Goal: Navigation & Orientation: Find specific page/section

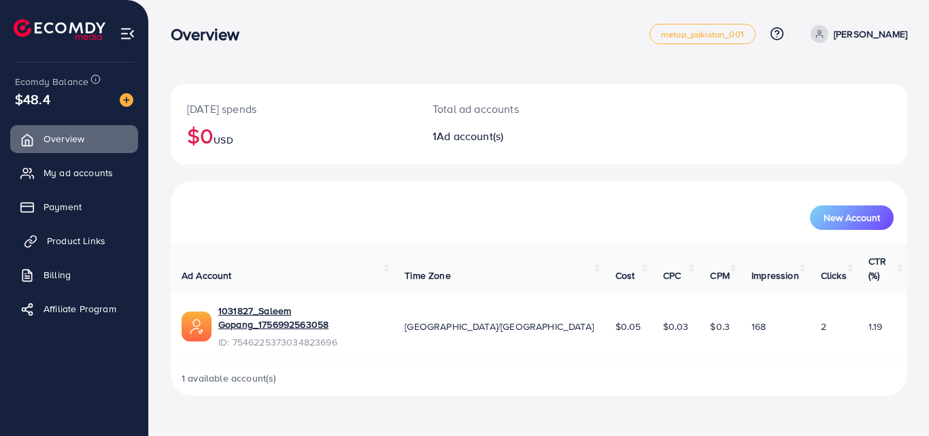
click at [69, 233] on link "Product Links" at bounding box center [74, 240] width 128 height 27
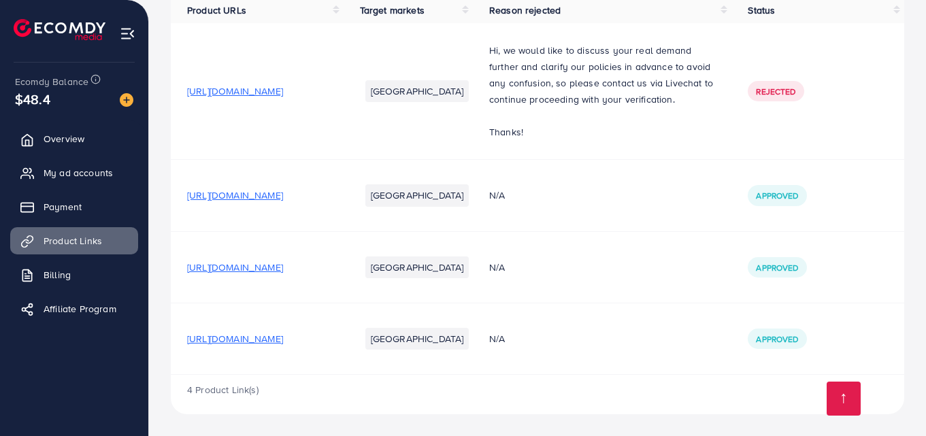
scroll to position [166, 0]
click at [283, 266] on span "https://27yf7a-cy.myshopify.com/products/szm-stainless-steel-sport-water-bottle…" at bounding box center [235, 267] width 96 height 14
click at [283, 341] on span "https://www.daraz.pk/products/magic-water-book-painting-drawing-coloring-board-…" at bounding box center [235, 339] width 96 height 14
click at [283, 263] on span "https://27yf7a-cy.myshopify.com/products/szm-stainless-steel-sport-water-bottle…" at bounding box center [235, 267] width 96 height 14
click at [97, 169] on span "My ad accounts" at bounding box center [81, 173] width 69 height 14
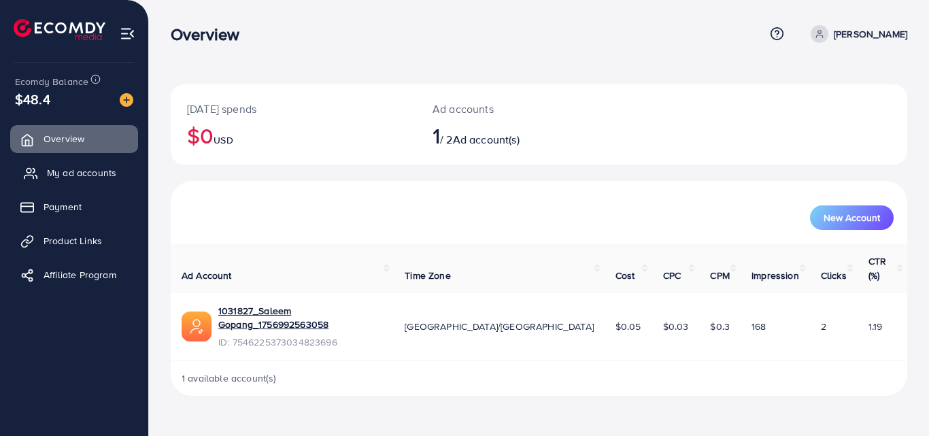
click at [83, 171] on span "My ad accounts" at bounding box center [81, 173] width 69 height 14
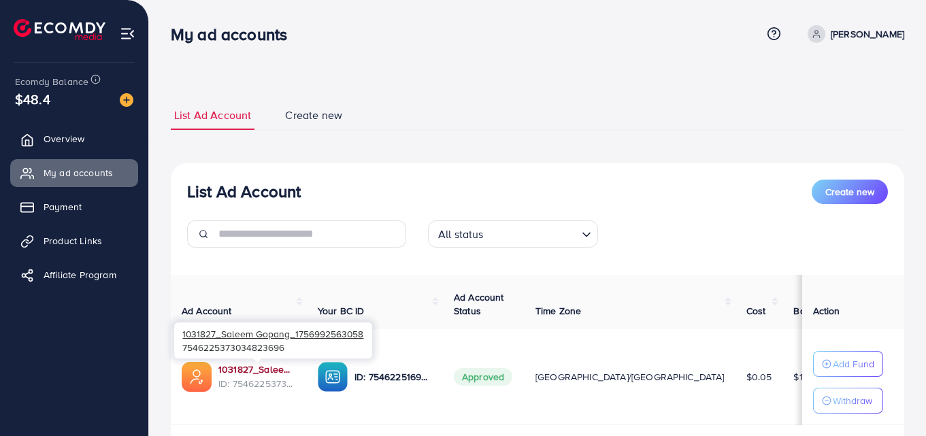
click at [237, 364] on link "1031827_Saleem Gopang_1756992563058" at bounding box center [257, 369] width 78 height 14
